Goal: Find specific page/section: Find specific page/section

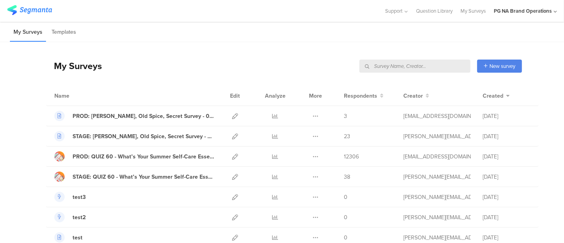
click at [419, 66] on input "text" at bounding box center [415, 66] width 111 height 13
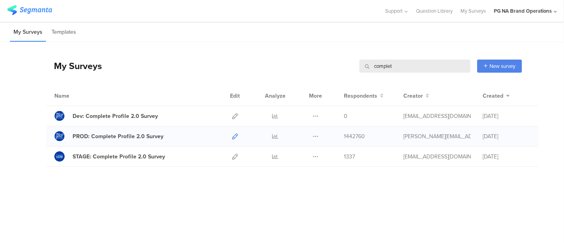
type input "complet"
click at [235, 135] on icon at bounding box center [235, 136] width 6 height 6
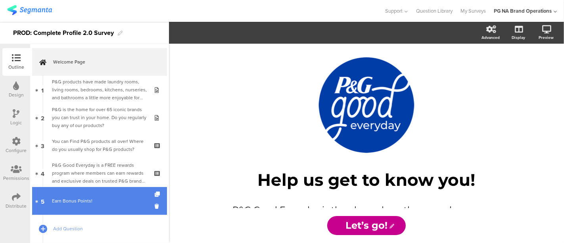
click at [64, 198] on div "Earn Bonus Points!" at bounding box center [99, 201] width 95 height 8
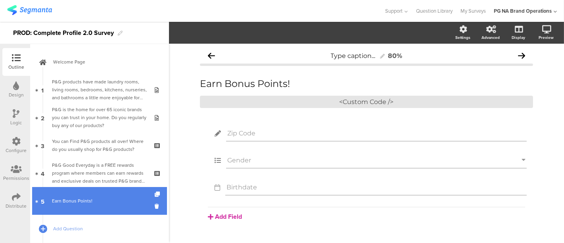
scroll to position [45, 0]
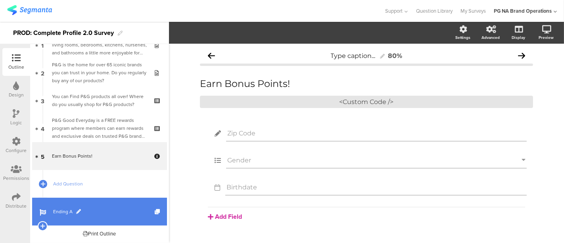
click at [69, 215] on link "Ending A" at bounding box center [99, 212] width 135 height 28
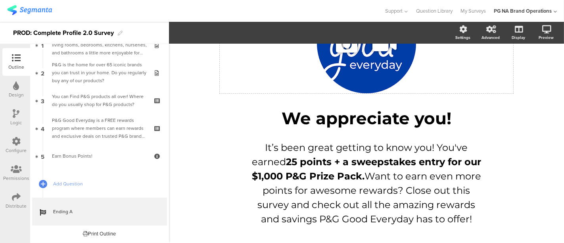
scroll to position [72, 0]
